Goal: Information Seeking & Learning: Learn about a topic

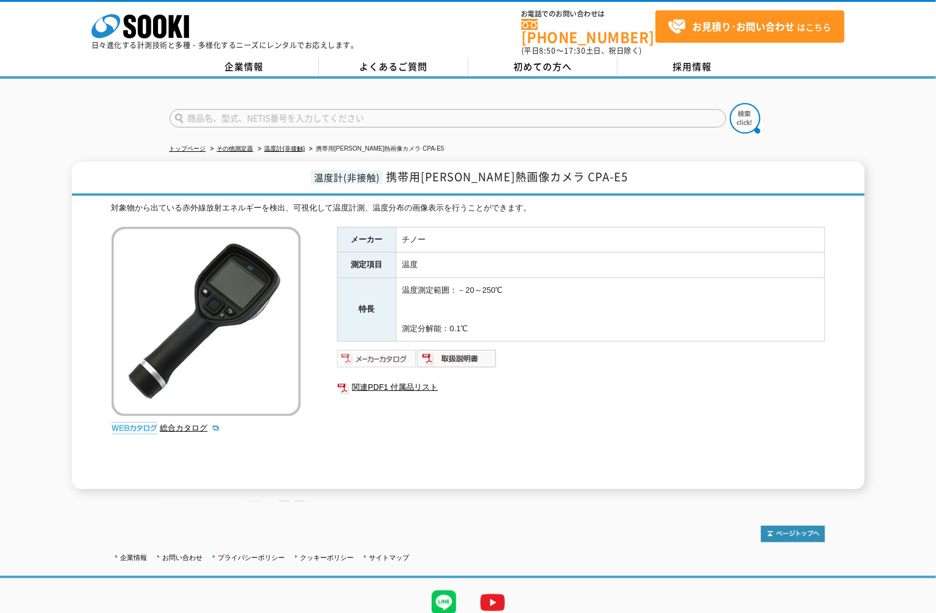
click at [376, 349] on img at bounding box center [377, 359] width 80 height 20
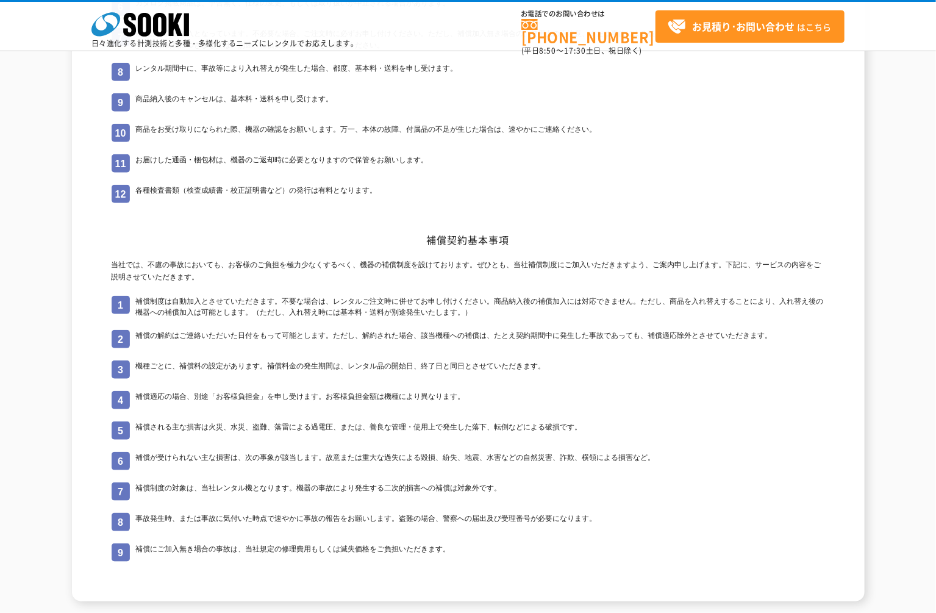
scroll to position [366, 0]
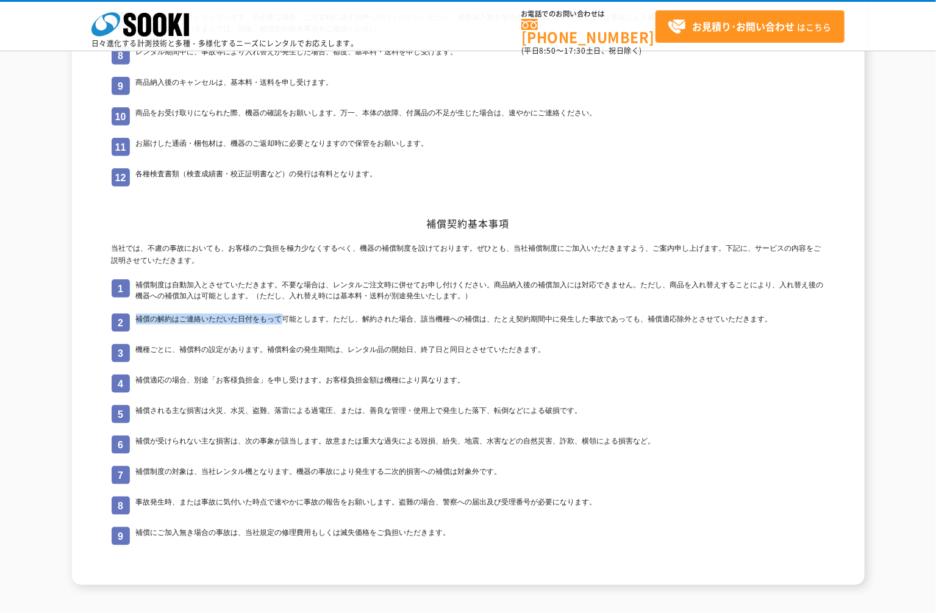
drag, startPoint x: 138, startPoint y: 321, endPoint x: 283, endPoint y: 320, distance: 145.2
click at [283, 320] on li "補償の解約はご連絡いただいた日付をもって可能とします。ただし、解約された場合、該当機種への補償は、たとえ契約期間中に発生した事故であっても、補償適応除外とさせ…" at bounding box center [469, 323] width 714 height 18
click at [386, 318] on li "補償の解約はご連絡いただいた日付をもって可能とします。ただし、解約された場合、該当機種への補償は、たとえ契約期間中に発生した事故であっても、補償適応除外とさせ…" at bounding box center [469, 323] width 714 height 18
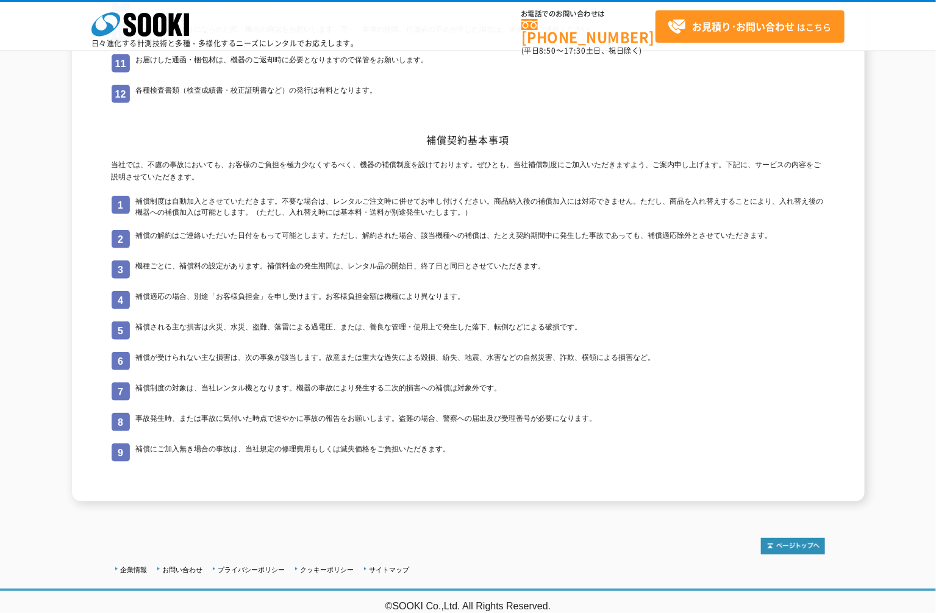
scroll to position [450, 0]
drag, startPoint x: 138, startPoint y: 390, endPoint x: 525, endPoint y: 384, distance: 386.8
click at [525, 384] on li "補償制度の対象は、当社レンタル機となります。機器の事故により発生する二次的損害への補償は対象外です。" at bounding box center [469, 391] width 714 height 18
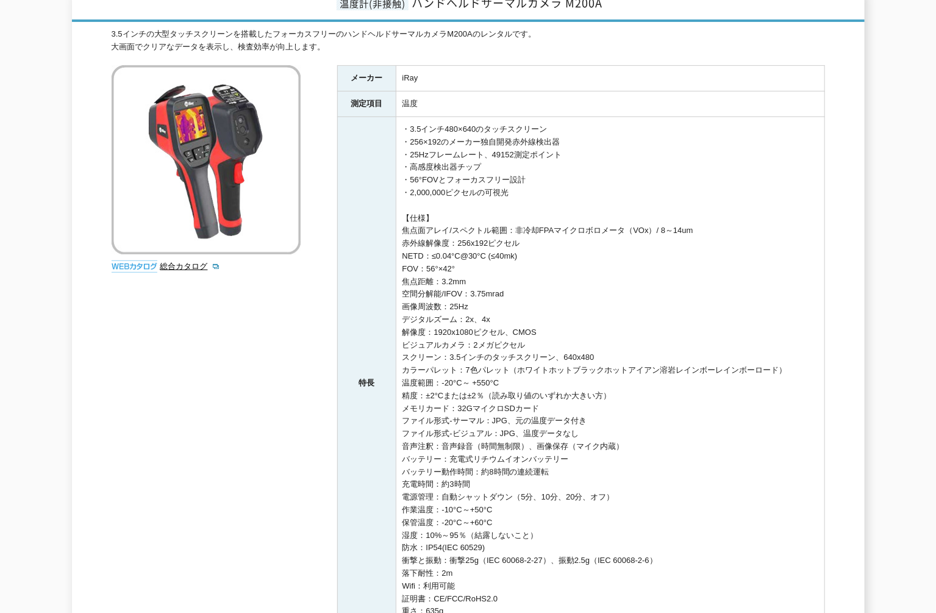
scroll to position [405, 0]
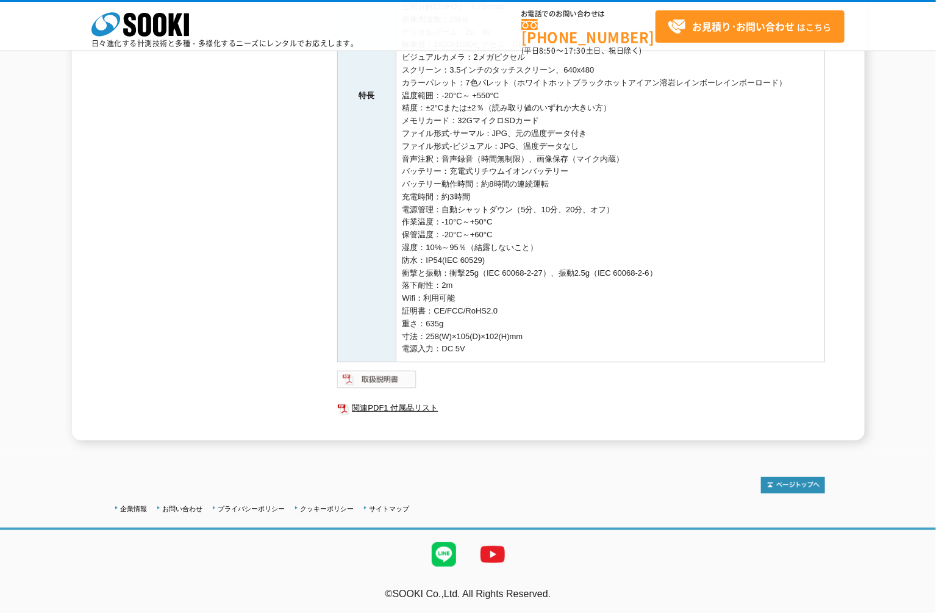
click at [378, 373] on img at bounding box center [377, 380] width 80 height 20
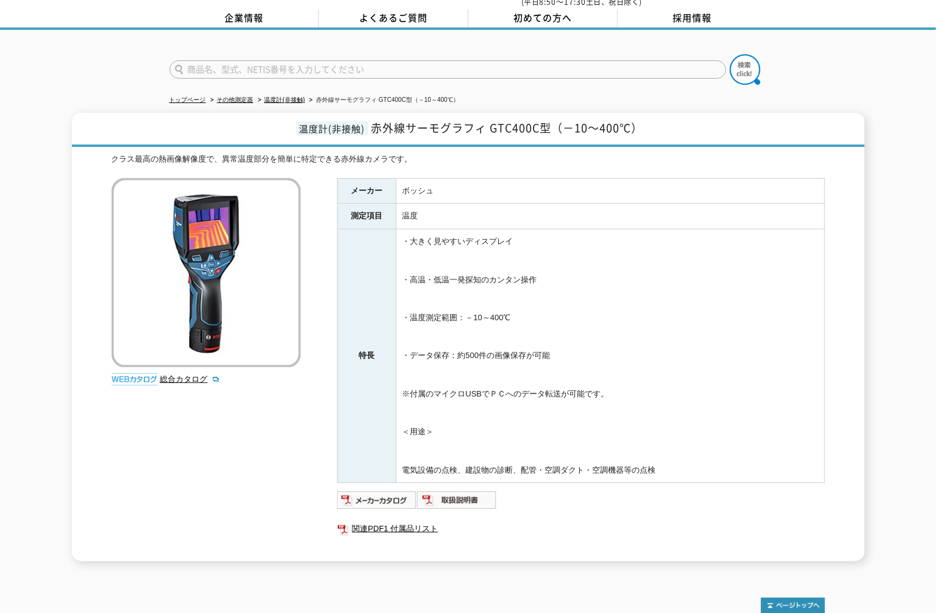
scroll to position [113, 0]
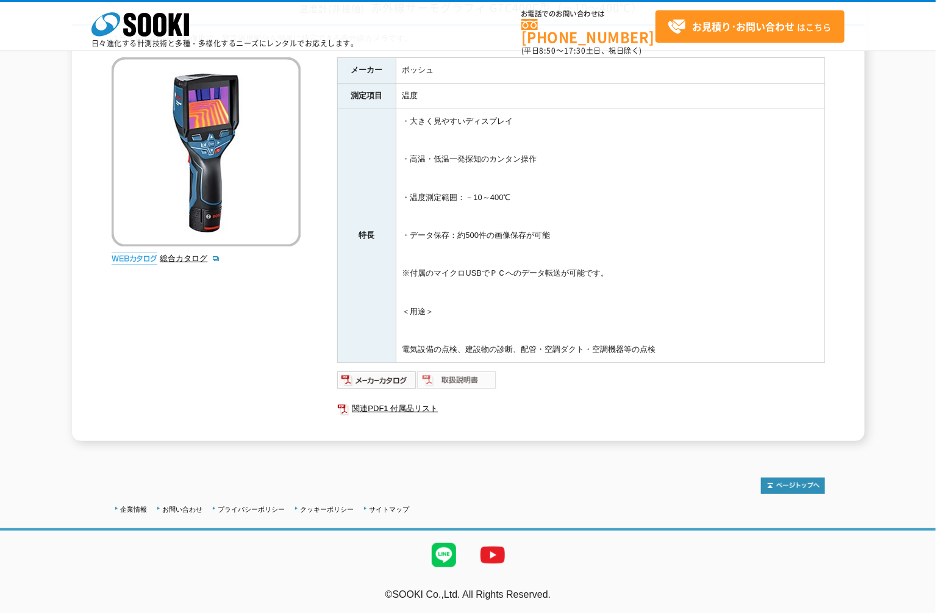
click at [469, 381] on img at bounding box center [457, 380] width 80 height 20
click at [376, 409] on link "関連PDF1 付属品リスト" at bounding box center [581, 409] width 488 height 16
